Goal: Check status: Check status

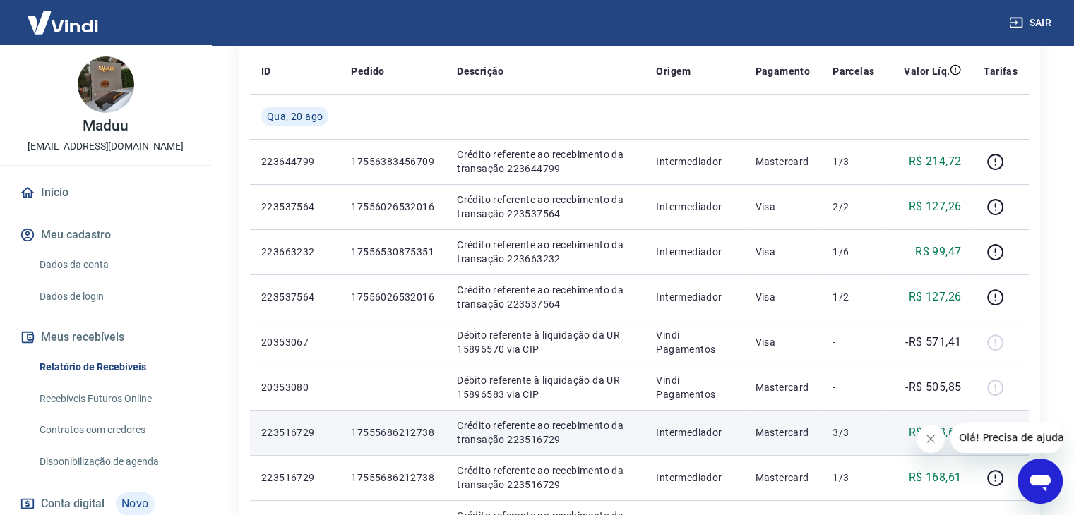
scroll to position [188, 0]
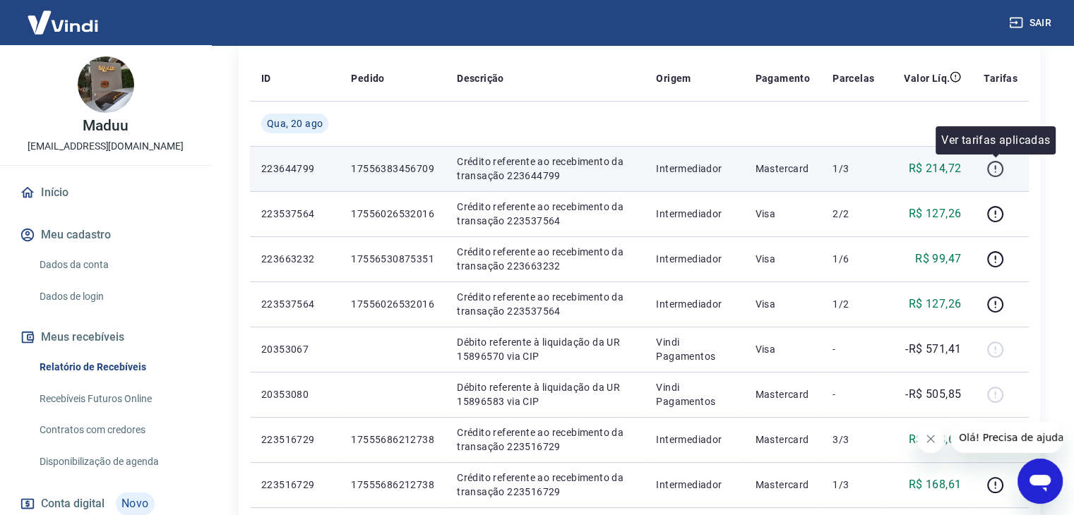
click at [996, 169] on icon "button" at bounding box center [995, 169] width 18 height 18
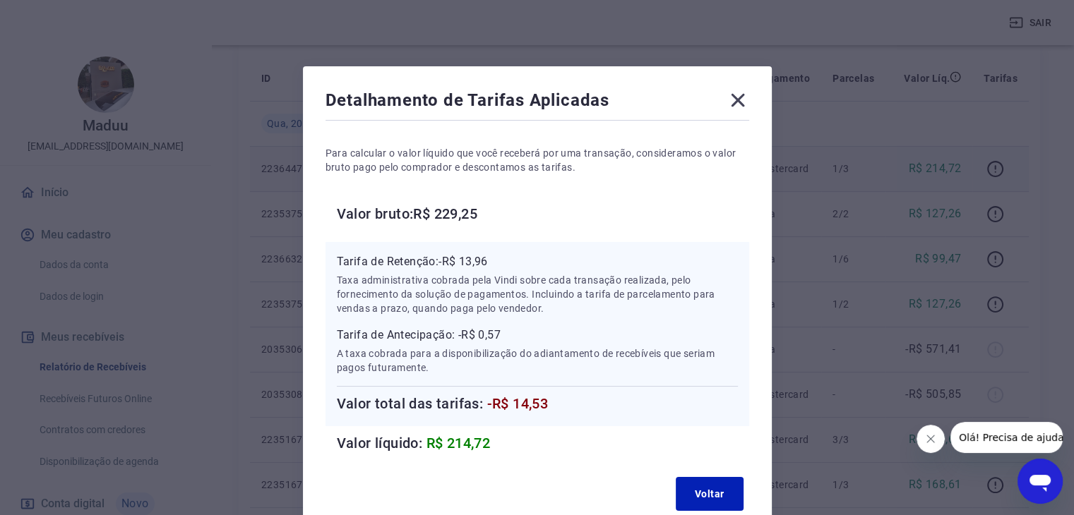
scroll to position [0, 0]
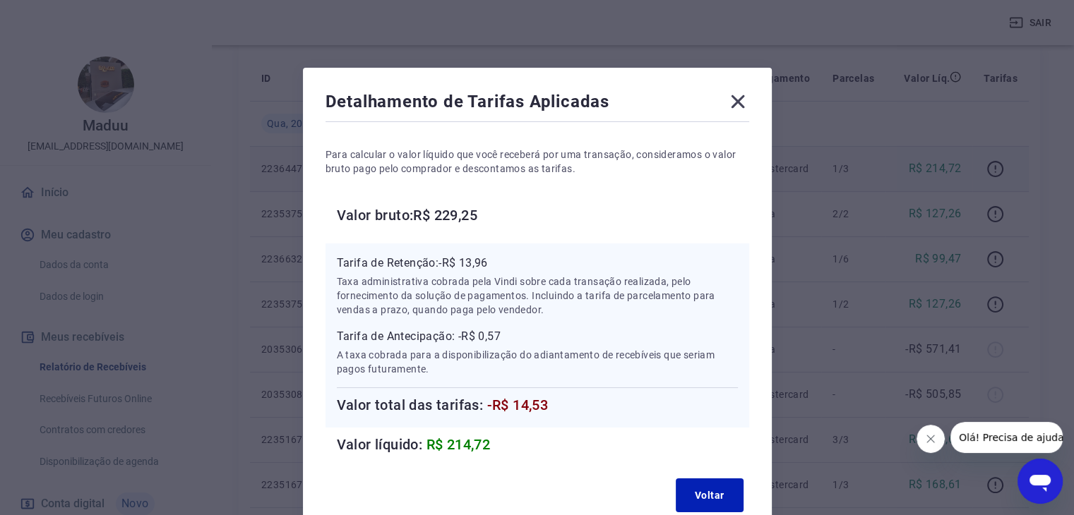
click at [737, 102] on icon at bounding box center [737, 101] width 13 height 13
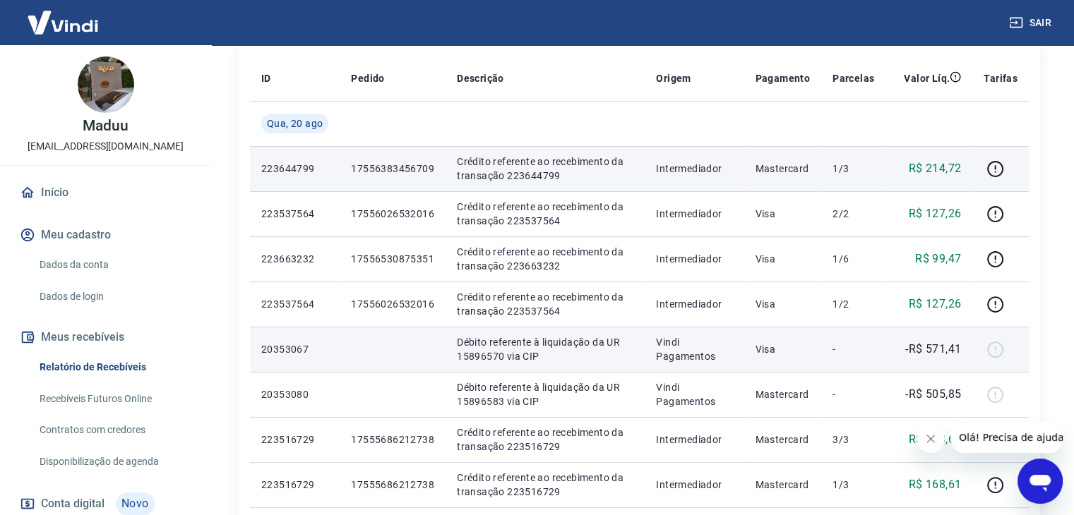
click at [994, 348] on div at bounding box center [1000, 349] width 34 height 23
click at [938, 348] on p "-R$ 571,41" at bounding box center [933, 349] width 56 height 17
click at [304, 349] on p "20353067" at bounding box center [294, 349] width 67 height 14
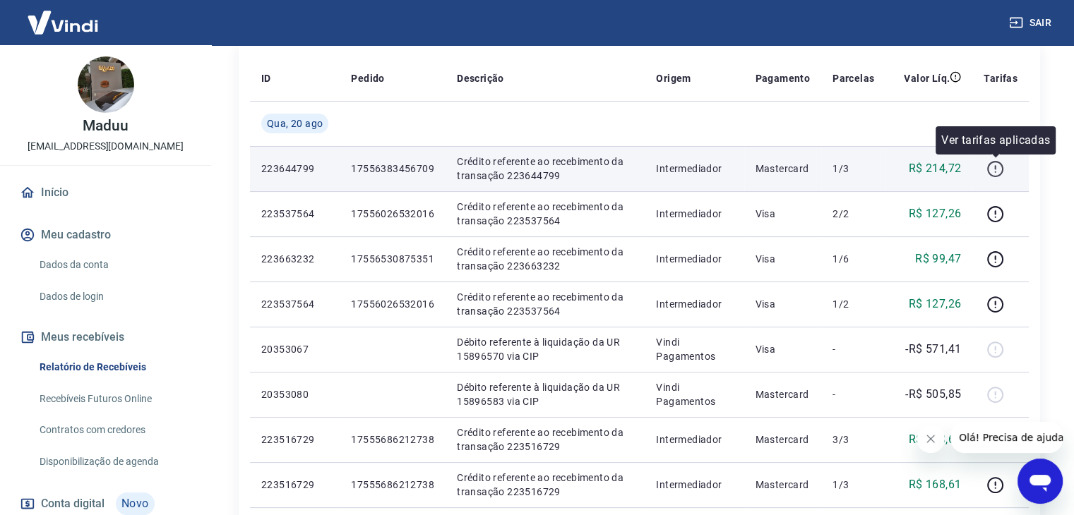
click at [997, 165] on icon "button" at bounding box center [995, 169] width 18 height 18
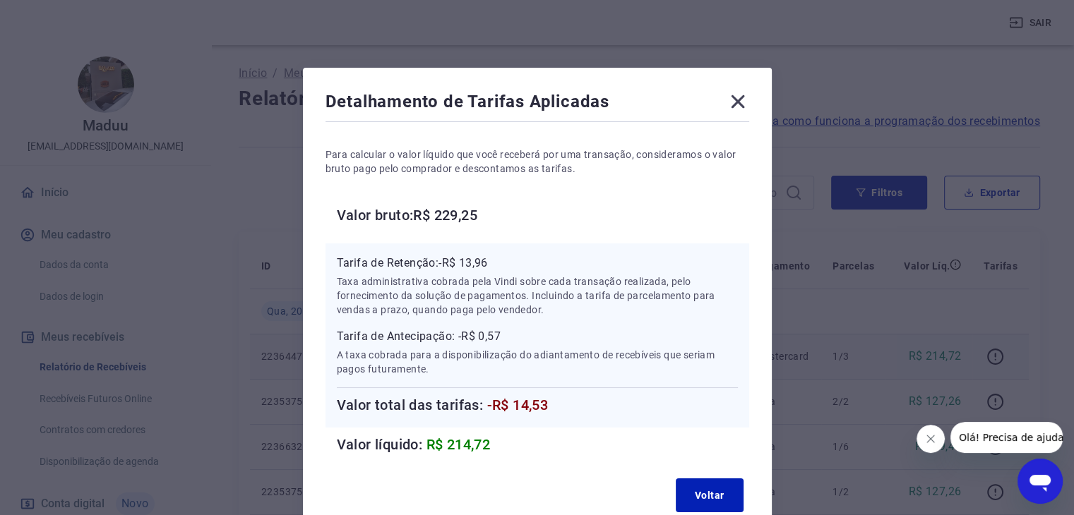
click at [732, 99] on icon at bounding box center [737, 101] width 23 height 23
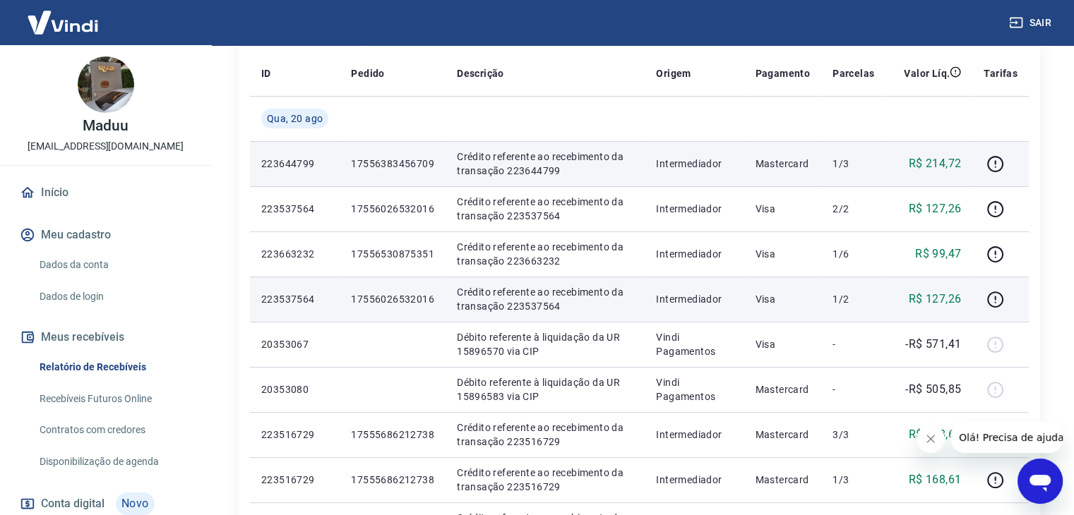
scroll to position [188, 0]
